Goal: Information Seeking & Learning: Learn about a topic

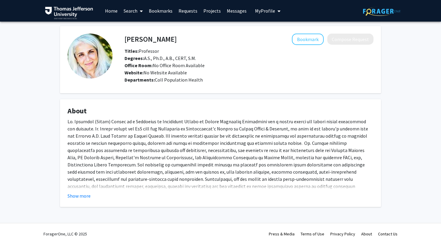
scroll to position [5, 0]
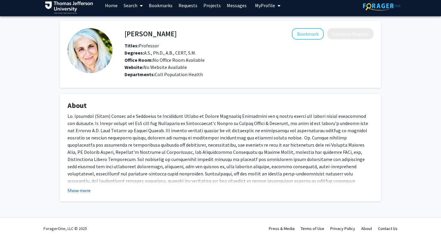
click at [82, 192] on button "Show more" at bounding box center [78, 190] width 23 height 7
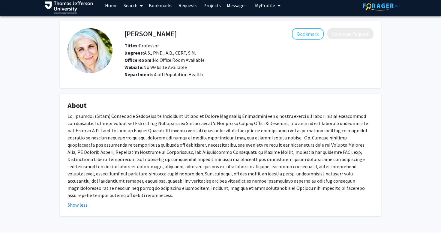
scroll to position [13, 0]
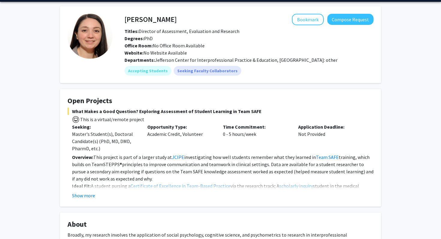
scroll to position [25, 0]
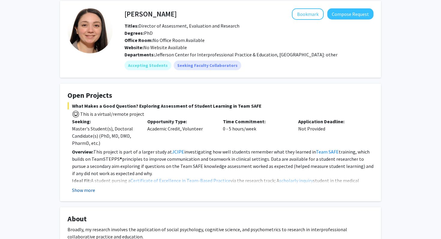
click at [89, 190] on button "Show more" at bounding box center [83, 189] width 23 height 7
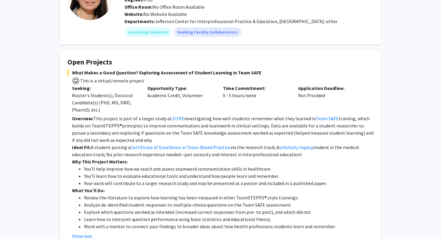
scroll to position [59, 0]
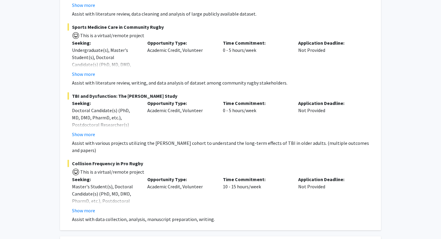
scroll to position [166, 0]
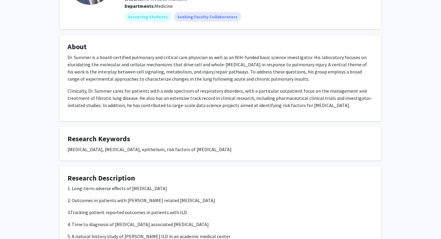
scroll to position [75, 0]
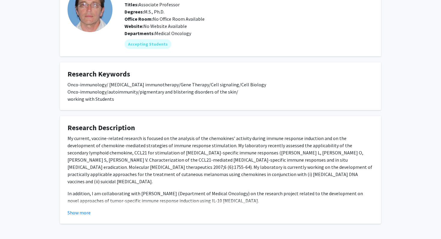
scroll to position [68, 0]
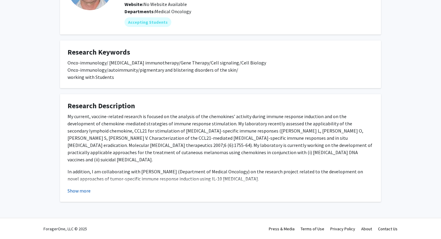
click at [86, 192] on button "Show more" at bounding box center [78, 190] width 23 height 7
